Goal: Transaction & Acquisition: Purchase product/service

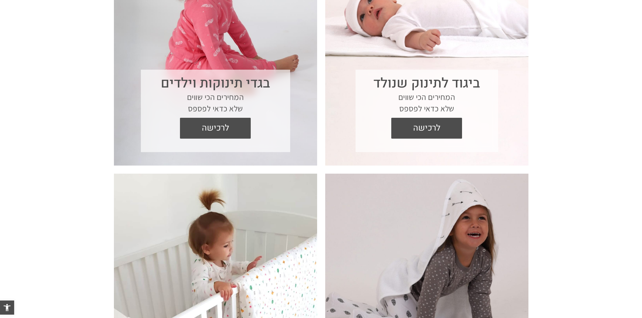
scroll to position [345, 0]
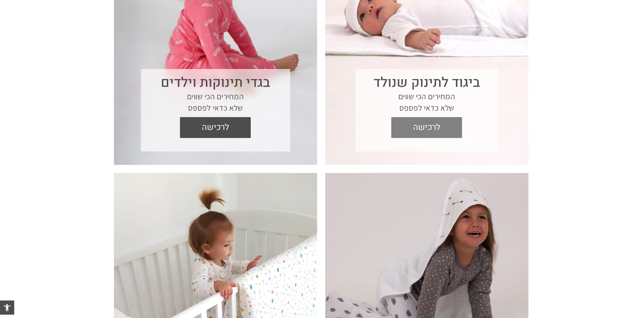
click at [427, 126] on span "לרכישה" at bounding box center [426, 127] width 61 height 21
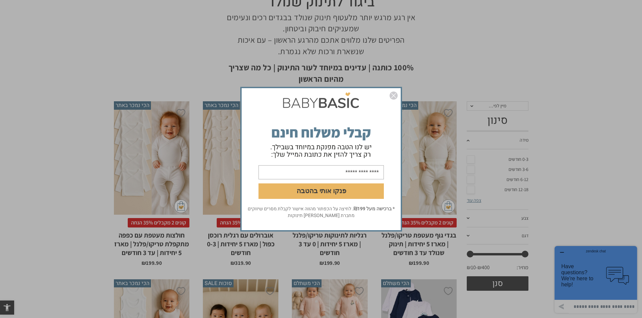
click at [392, 98] on img "סגור" at bounding box center [393, 96] width 8 height 8
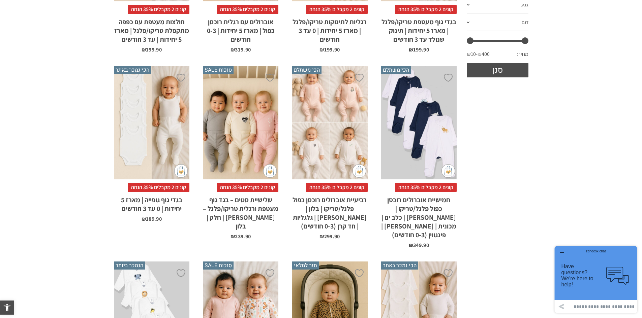
scroll to position [303, 0]
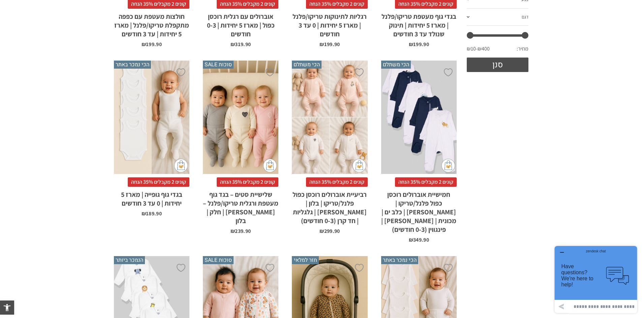
click at [438, 195] on h2 "חמישיית אוברולים רוכסן כפול פלנל/טריקו | [PERSON_NAME] | כלב ים | מכונית | [PER…" at bounding box center [418, 210] width 75 height 47
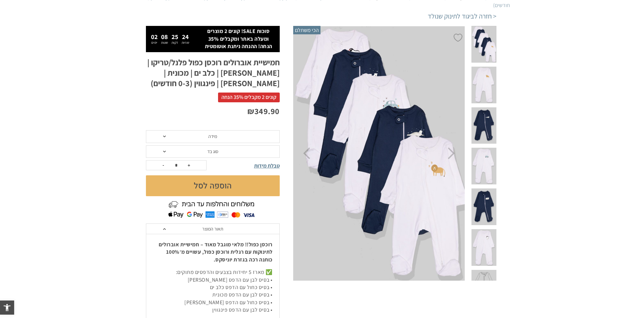
scroll to position [84, 0]
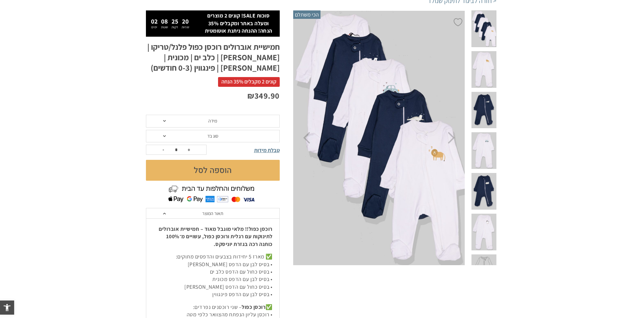
click at [165, 131] on span "סוג בד" at bounding box center [213, 136] width 134 height 13
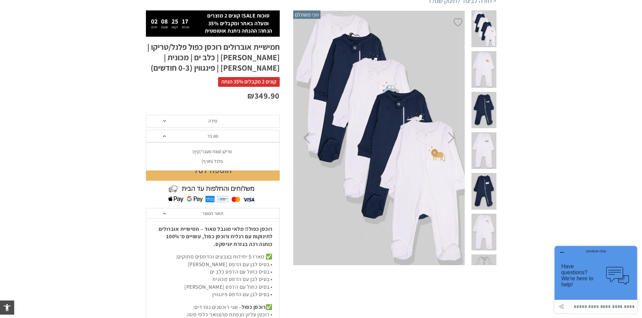
click at [221, 159] on div "פלנל (חורף)" at bounding box center [213, 162] width 134 height 6
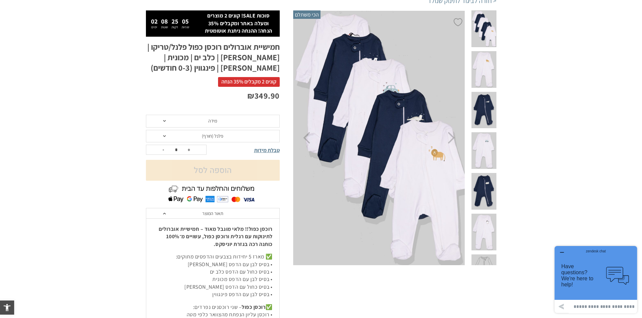
click at [265, 148] on div "טבלת מידות" at bounding box center [249, 149] width 60 height 9
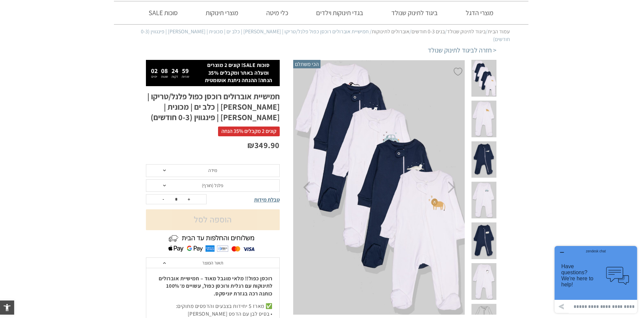
scroll to position [93, 0]
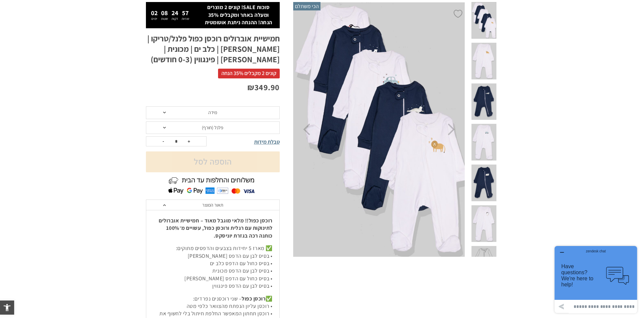
click at [162, 122] on span "פלנל (חורף)" at bounding box center [213, 128] width 134 height 13
click at [196, 140] on div "טריקו (עונת מעבר/קיץ)" at bounding box center [213, 143] width 134 height 6
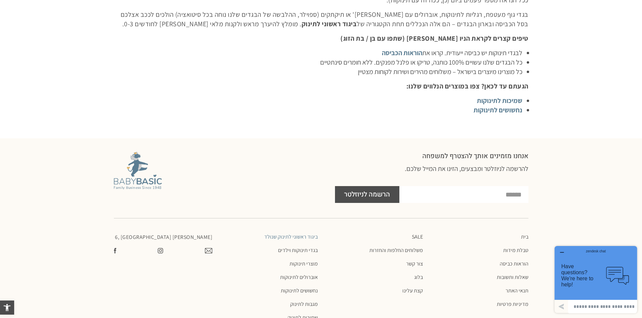
scroll to position [2519, 0]
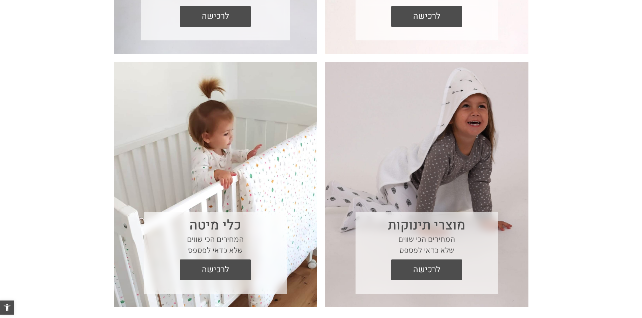
scroll to position [500, 0]
